Goal: Transaction & Acquisition: Register for event/course

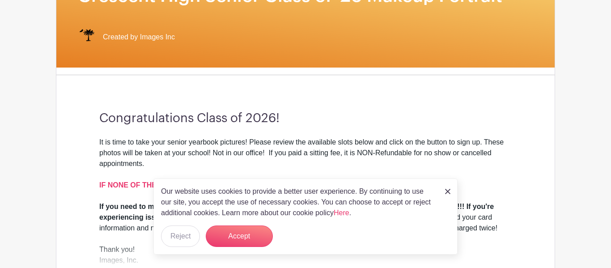
scroll to position [169, 0]
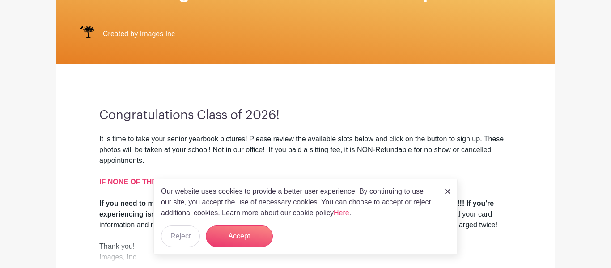
click at [450, 191] on img at bounding box center [447, 191] width 5 height 5
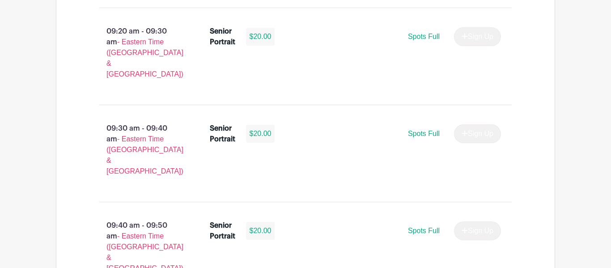
scroll to position [862, 0]
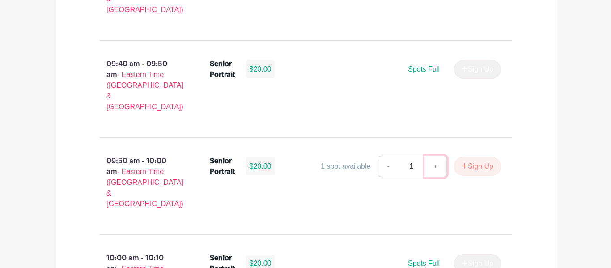
scroll to position [1023, 0]
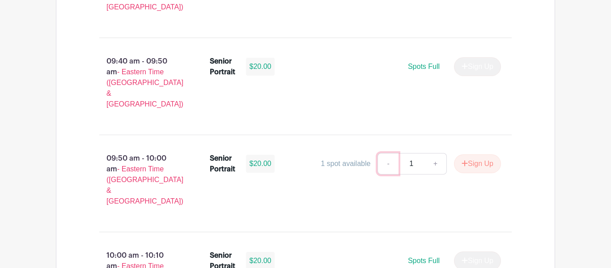
click at [384, 153] on link "-" at bounding box center [388, 163] width 21 height 21
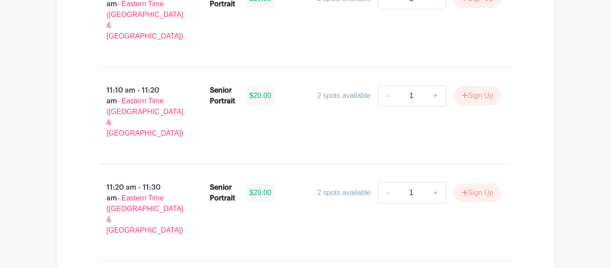
scroll to position [1867, 0]
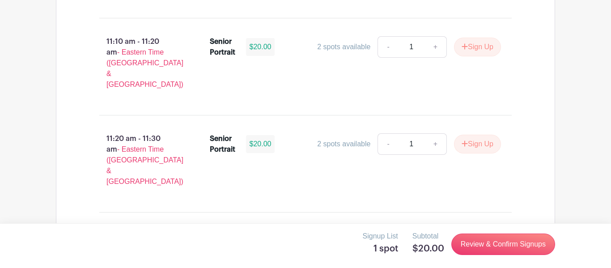
scroll to position [1922, 0]
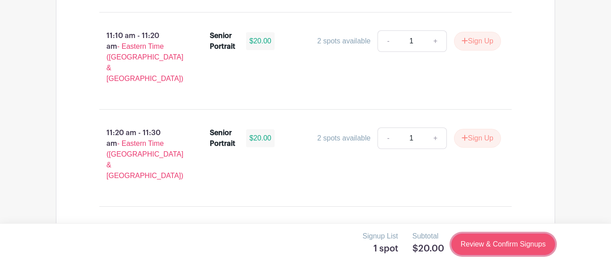
click at [504, 247] on link "Review & Confirm Signups" at bounding box center [503, 244] width 104 height 21
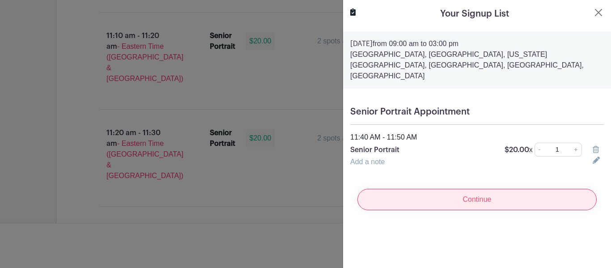
click at [436, 189] on input "Continue" at bounding box center [476, 199] width 239 height 21
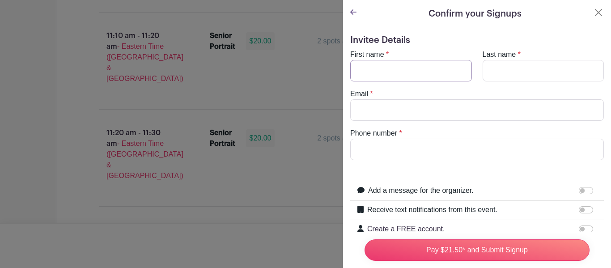
click at [405, 68] on input "First name" at bounding box center [411, 70] width 122 height 21
type input "[PERSON_NAME]"
click at [496, 68] on input "Last name" at bounding box center [544, 70] width 122 height 21
type input "[PERSON_NAME]"
click at [378, 99] on input "Email" at bounding box center [477, 109] width 254 height 21
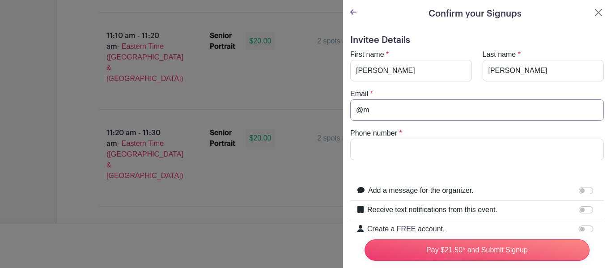
type input "@"
type input "[EMAIL_ADDRESS][DOMAIN_NAME]"
click at [367, 153] on input "Phone number" at bounding box center [477, 149] width 254 height 21
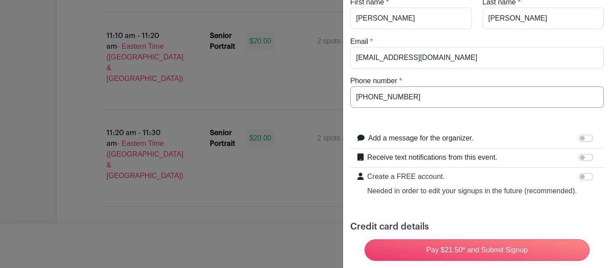
scroll to position [53, 0]
type input "[PHONE_NUMBER]"
click at [583, 136] on input "Add a message for the organizer." at bounding box center [586, 137] width 14 height 7
checkbox input "true"
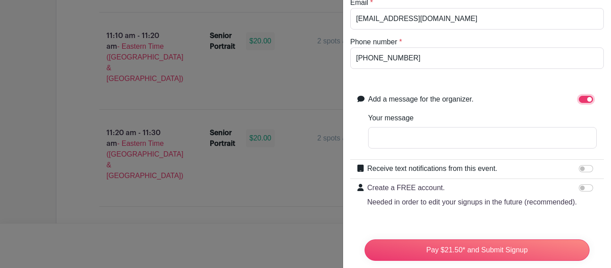
scroll to position [111, 0]
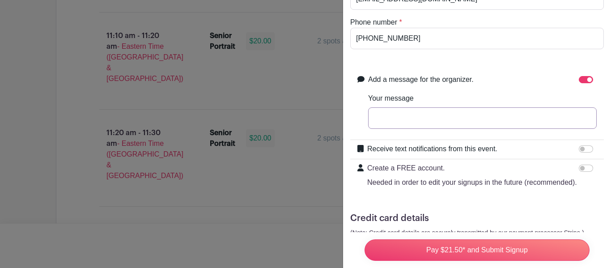
click at [461, 119] on input "Your message" at bounding box center [482, 117] width 229 height 21
type input "Theses are my retakes."
click at [583, 147] on input "Receive text notifications from this event." at bounding box center [586, 148] width 14 height 7
checkbox input "true"
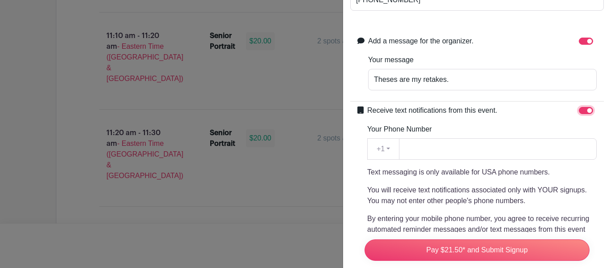
scroll to position [151, 0]
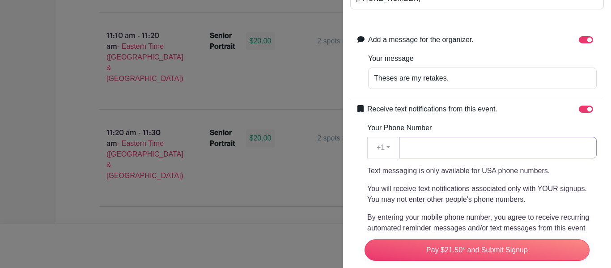
click at [483, 156] on input "Your Phone Number" at bounding box center [498, 147] width 198 height 21
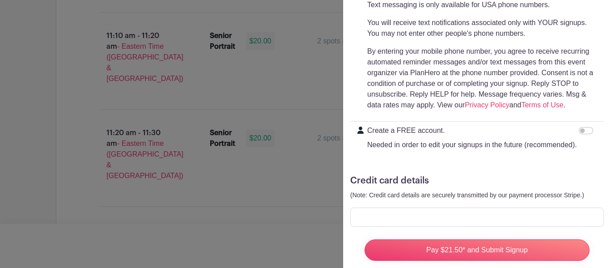
scroll to position [333, 0]
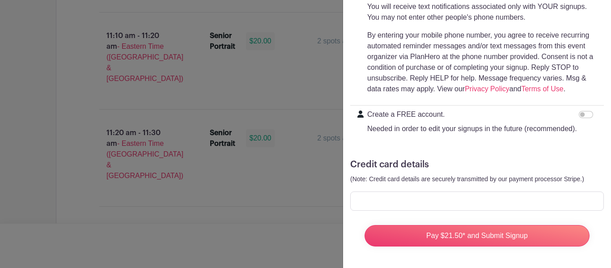
type input "[PHONE_NUMBER]"
